Goal: Task Accomplishment & Management: Manage account settings

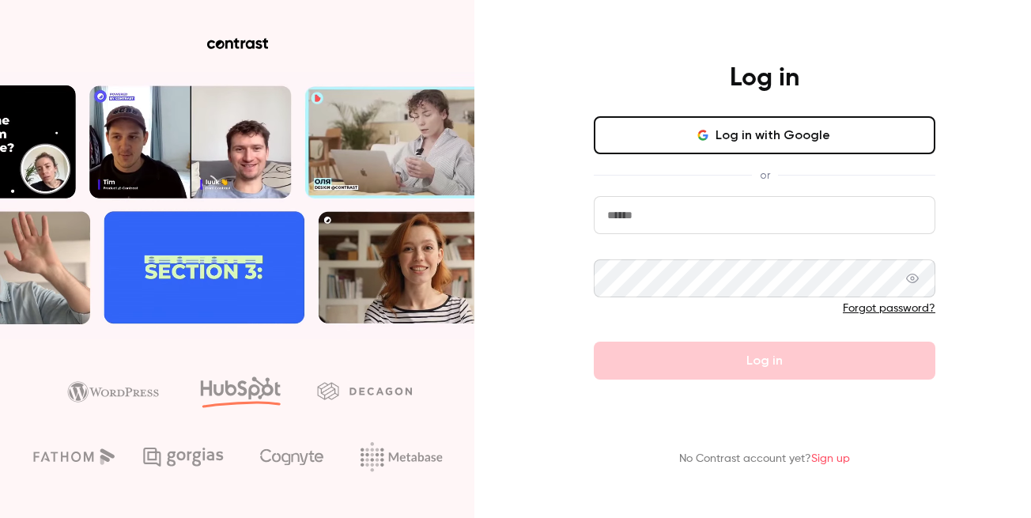
type input "**********"
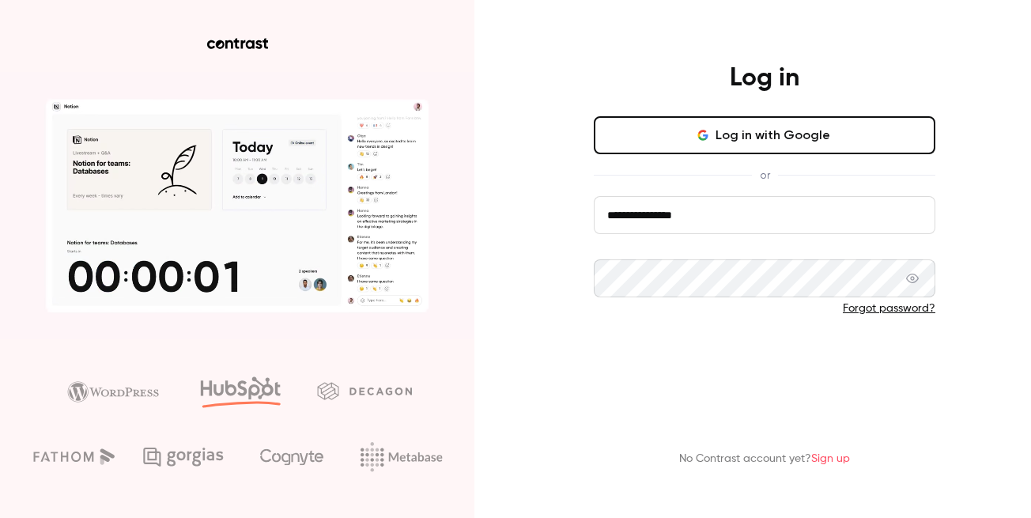
click at [733, 356] on button "Log in" at bounding box center [765, 361] width 342 height 38
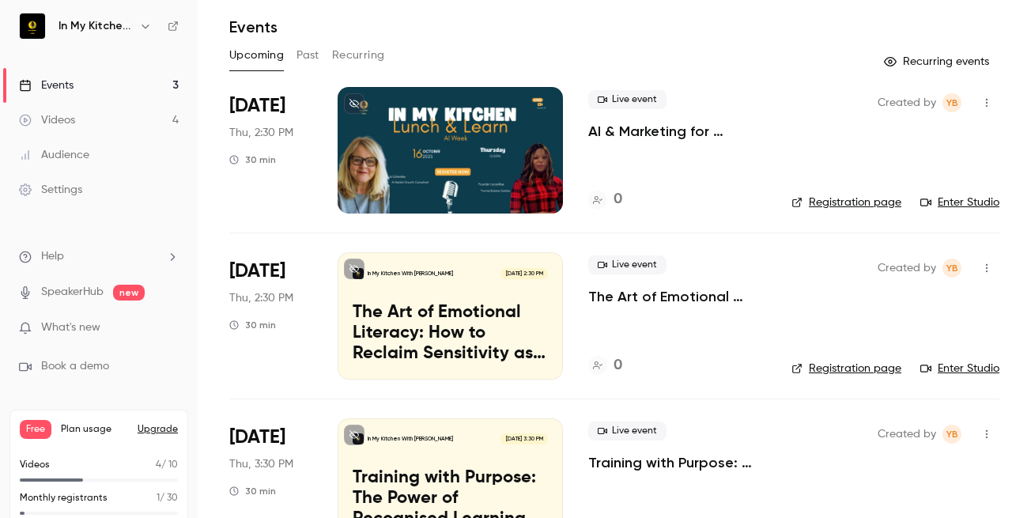
scroll to position [48, 0]
click at [513, 317] on p "The Art of Emotional Literacy: How to Reclaim Sensitivity as a Strength in Seac…" at bounding box center [450, 334] width 195 height 61
click at [513, 317] on main "Search for videos or events New video Schedule Events Upcoming Past Recurring R…" at bounding box center [614, 259] width 833 height 518
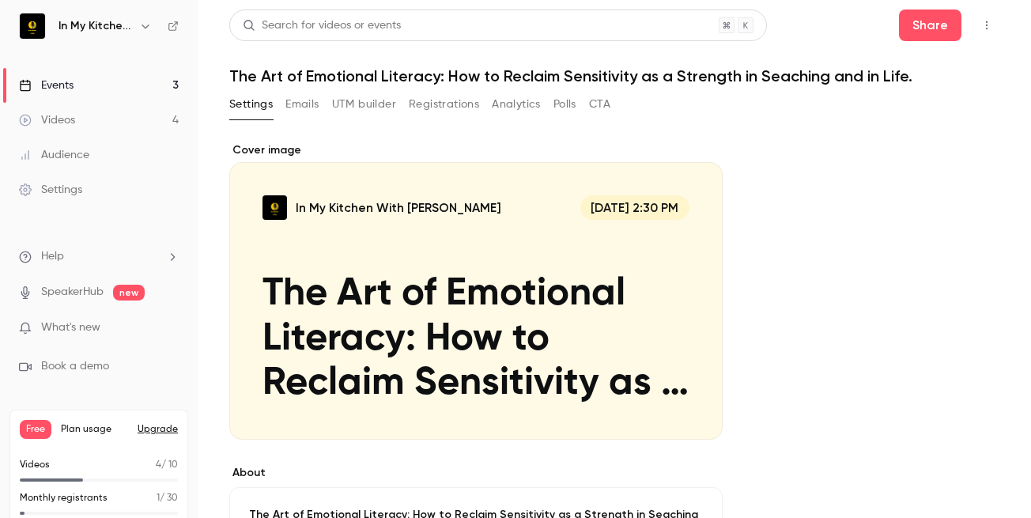
click at [696, 414] on icon "Cover image" at bounding box center [693, 411] width 17 height 13
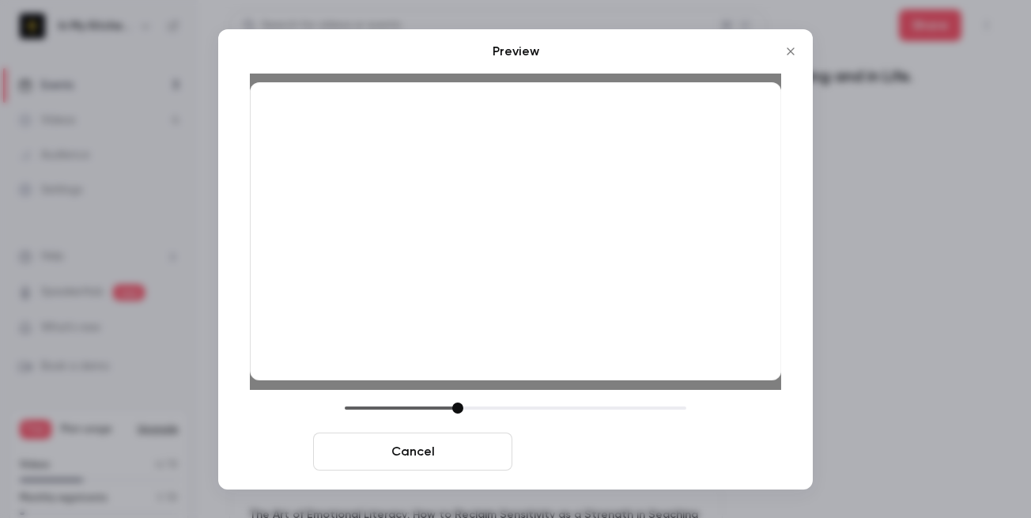
click at [599, 453] on button "Save cover" at bounding box center [618, 451] width 199 height 38
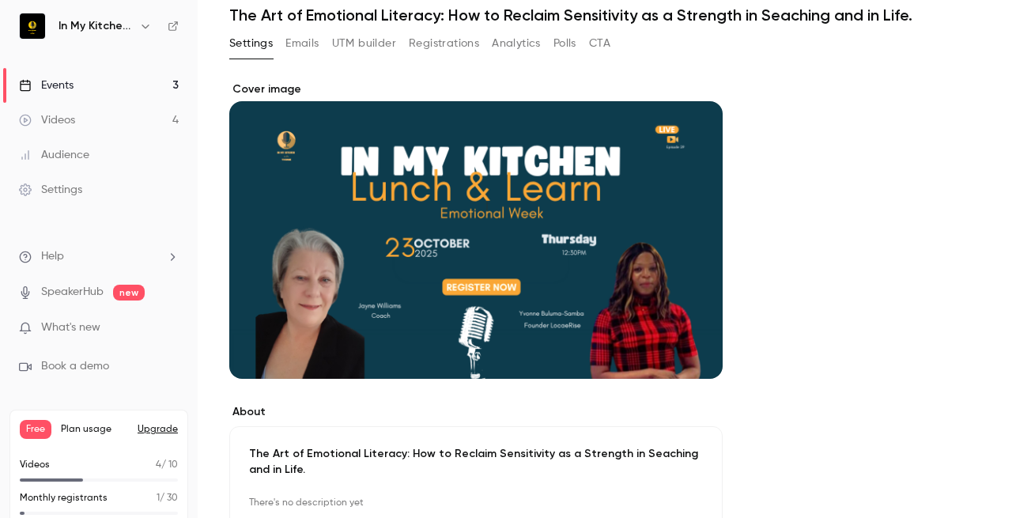
scroll to position [65, 0]
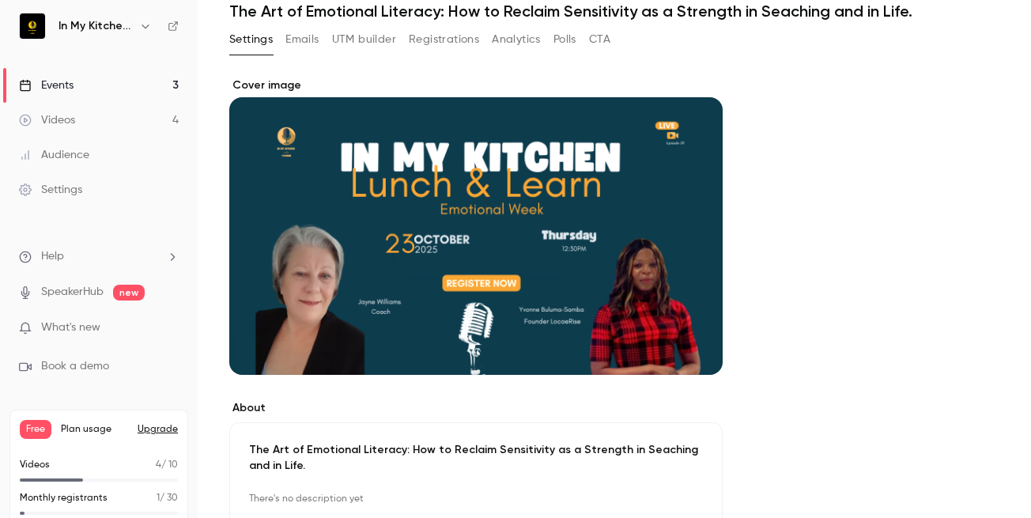
click at [690, 339] on button "Cover image" at bounding box center [694, 346] width 32 height 32
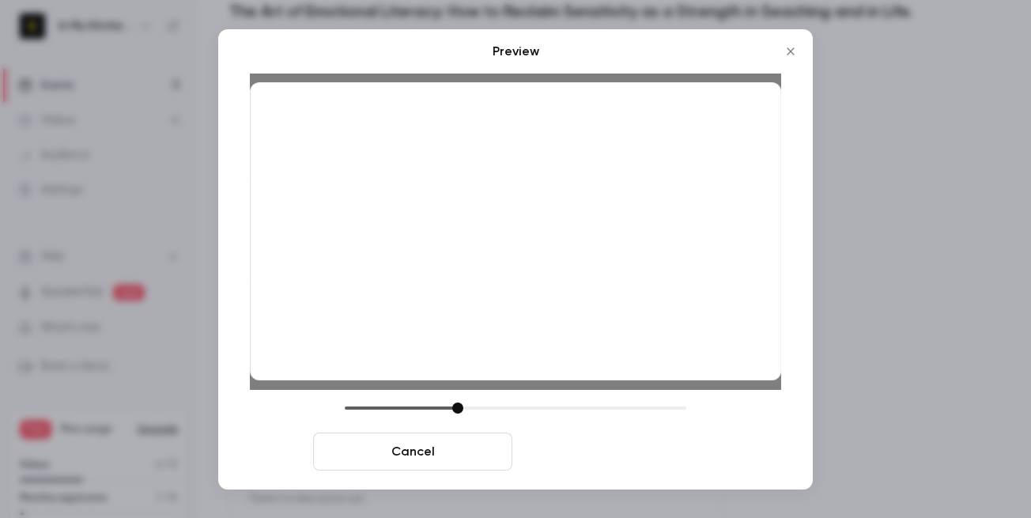
click at [634, 451] on button "Save cover" at bounding box center [618, 451] width 199 height 38
